Goal: Information Seeking & Learning: Learn about a topic

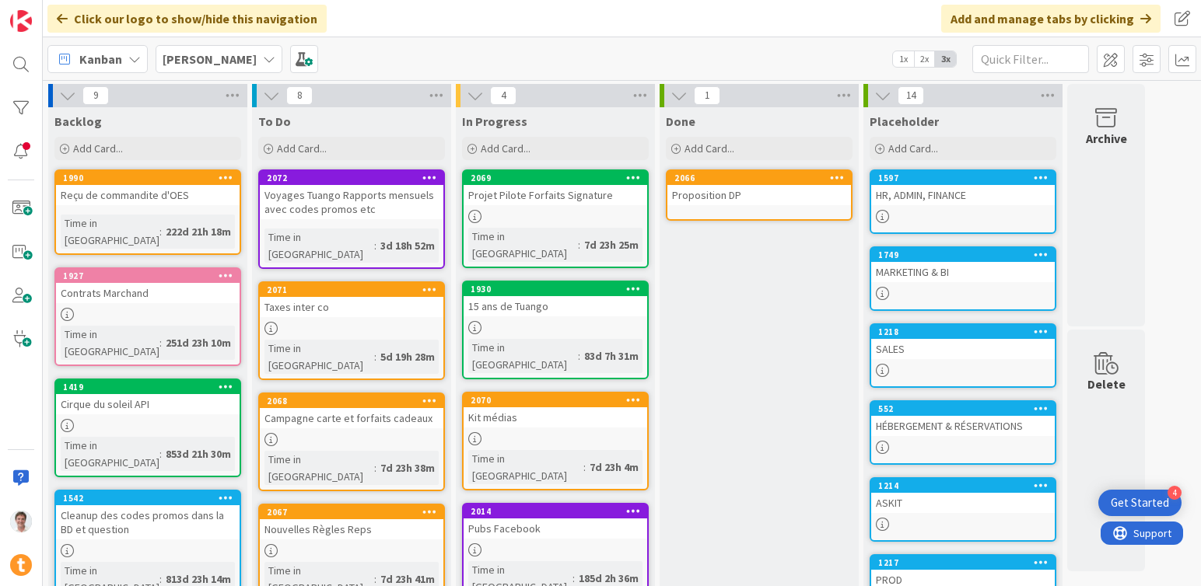
click at [195, 61] on b "[PERSON_NAME]" at bounding box center [210, 59] width 94 height 16
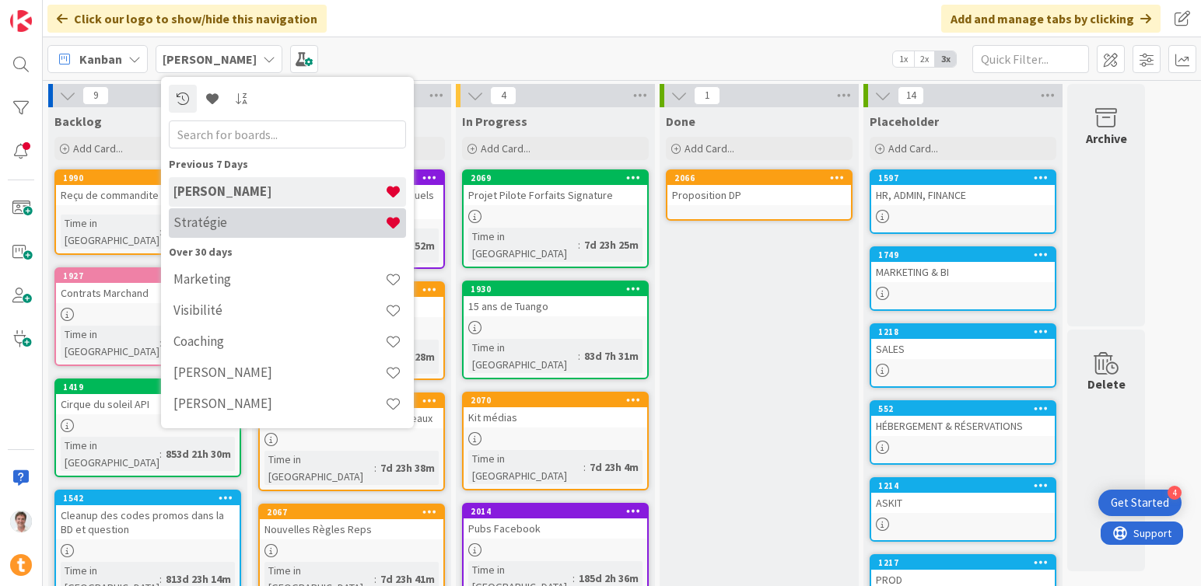
click at [207, 233] on div "Stratégie" at bounding box center [287, 223] width 237 height 30
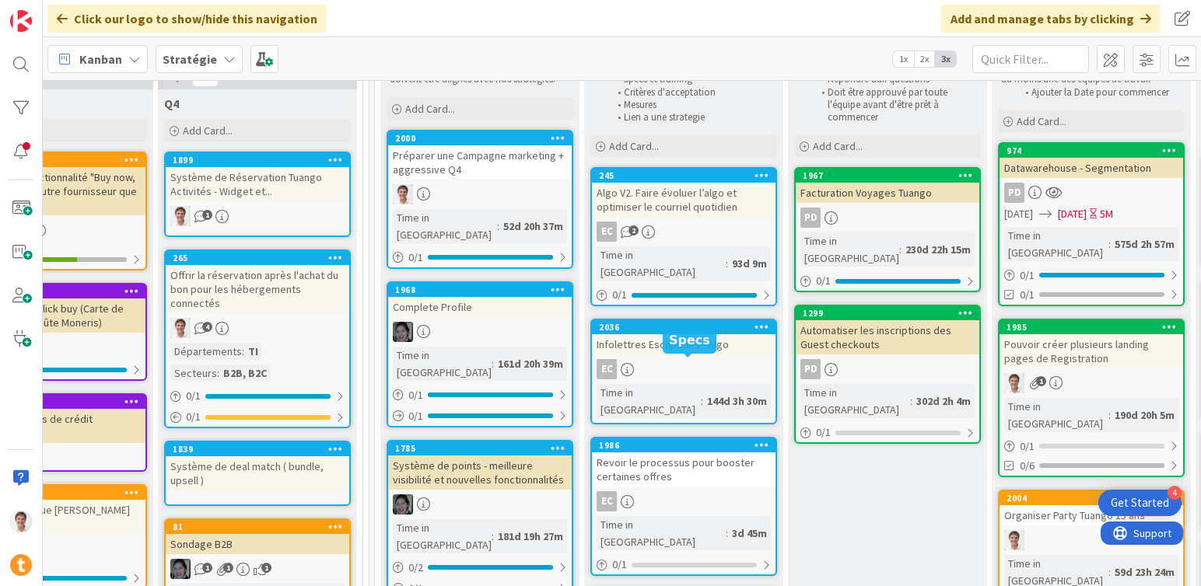
scroll to position [143, 542]
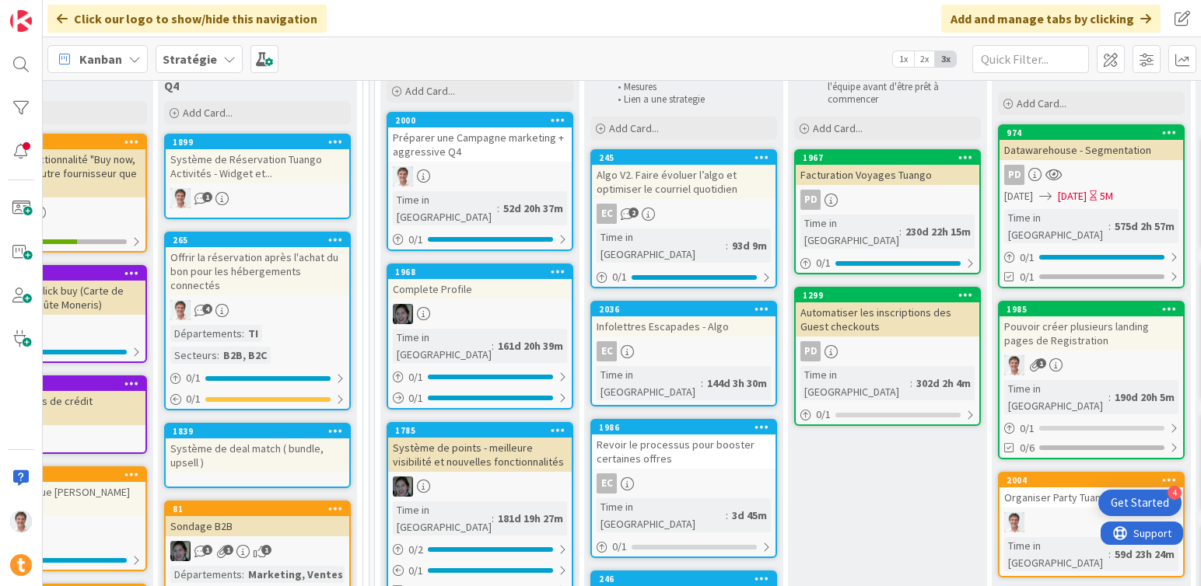
click at [663, 435] on div "Revoir le processus pour booster certaines offres" at bounding box center [684, 452] width 184 height 34
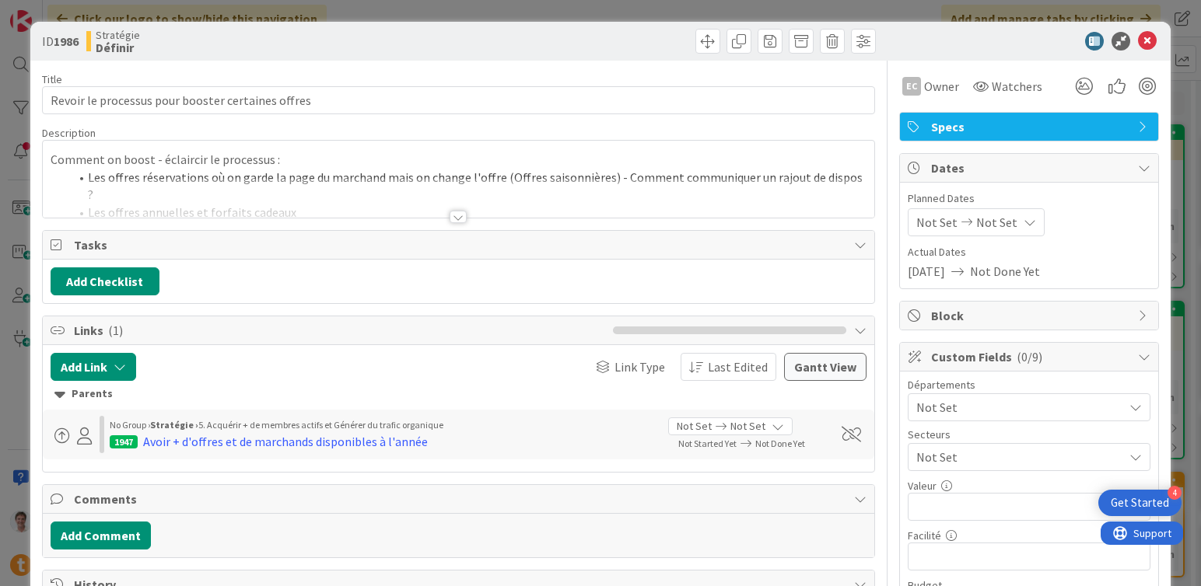
click at [441, 213] on div at bounding box center [459, 198] width 832 height 40
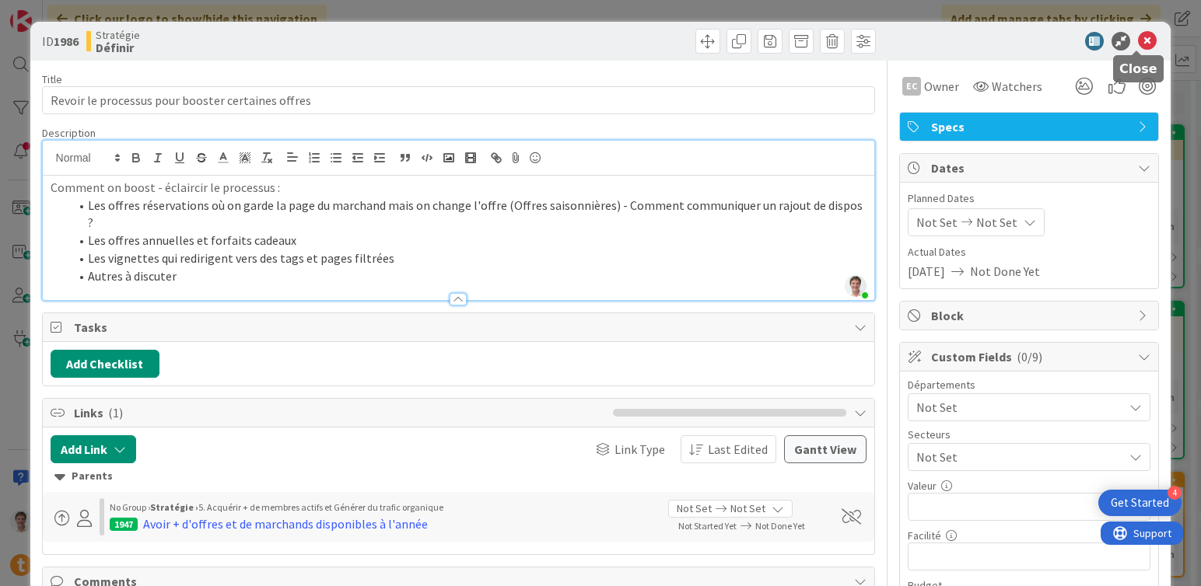
click at [1138, 46] on icon at bounding box center [1147, 41] width 19 height 19
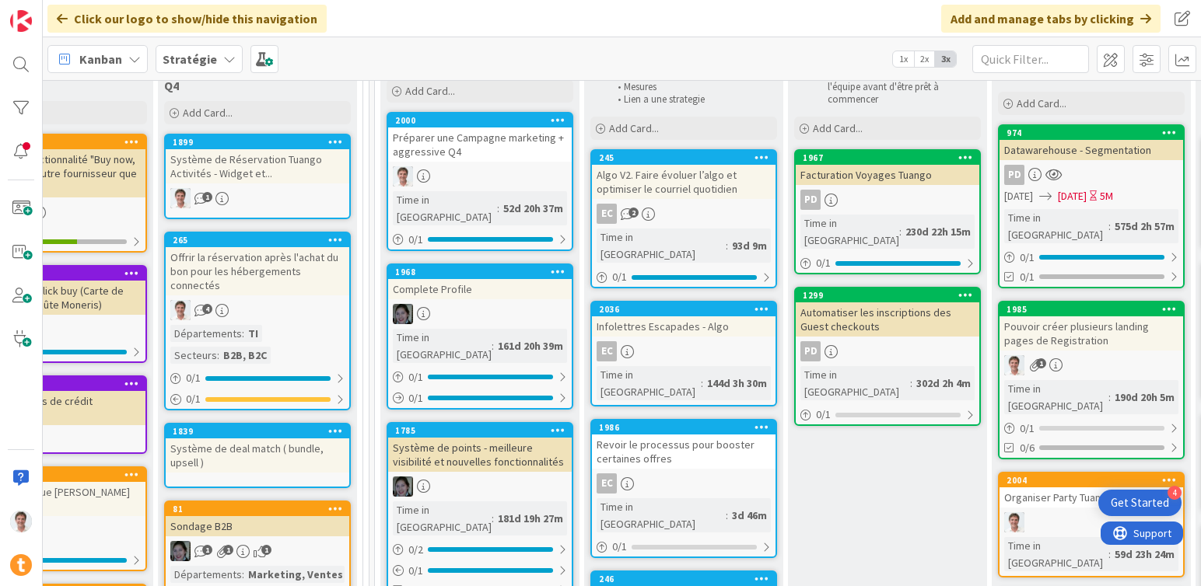
click at [669, 185] on div "Algo V2. Faire évoluer l’algo et optimiser le courriel quotidien" at bounding box center [684, 182] width 184 height 34
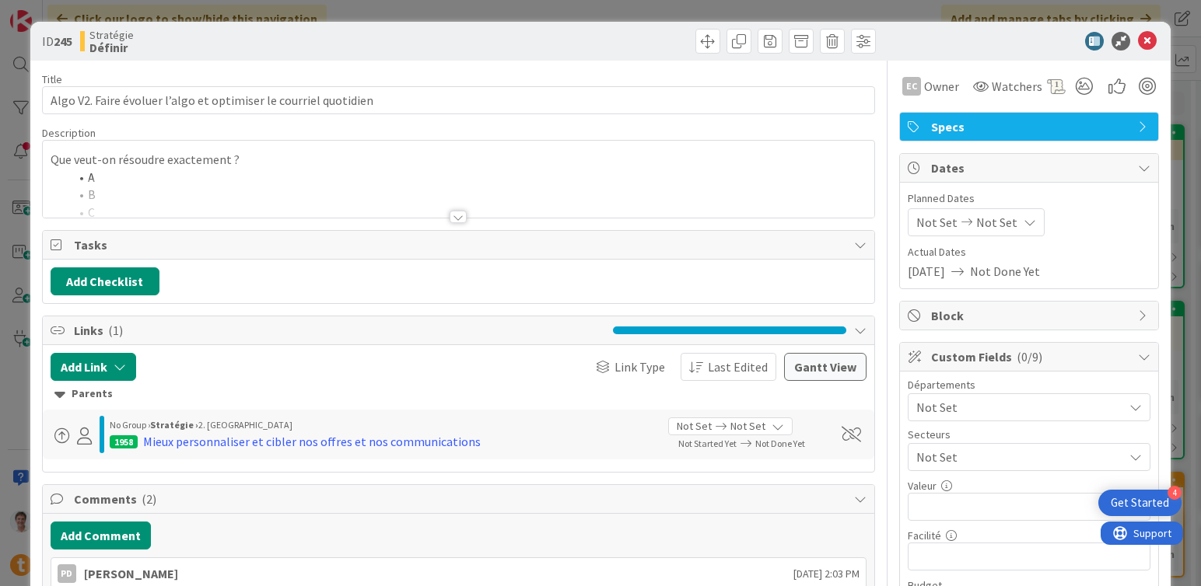
click at [345, 193] on div at bounding box center [459, 198] width 832 height 40
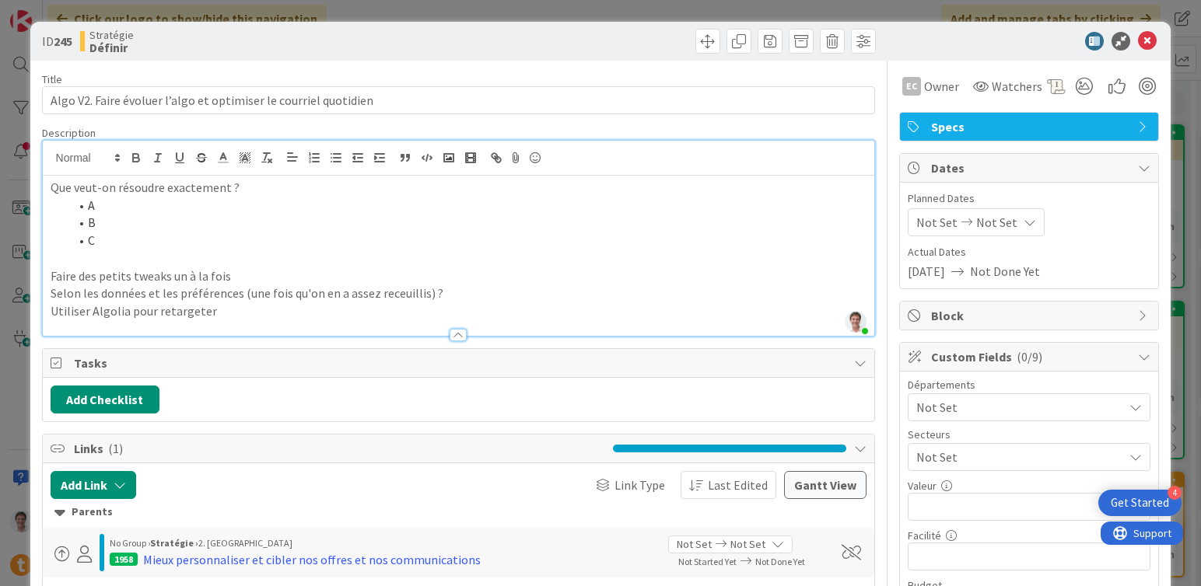
click at [271, 219] on li "B" at bounding box center [468, 223] width 798 height 18
click at [249, 194] on p "Que veut-on résoudre exactement ?" at bounding box center [459, 188] width 817 height 18
click at [1139, 37] on icon at bounding box center [1147, 41] width 19 height 19
